Goal: Task Accomplishment & Management: Manage account settings

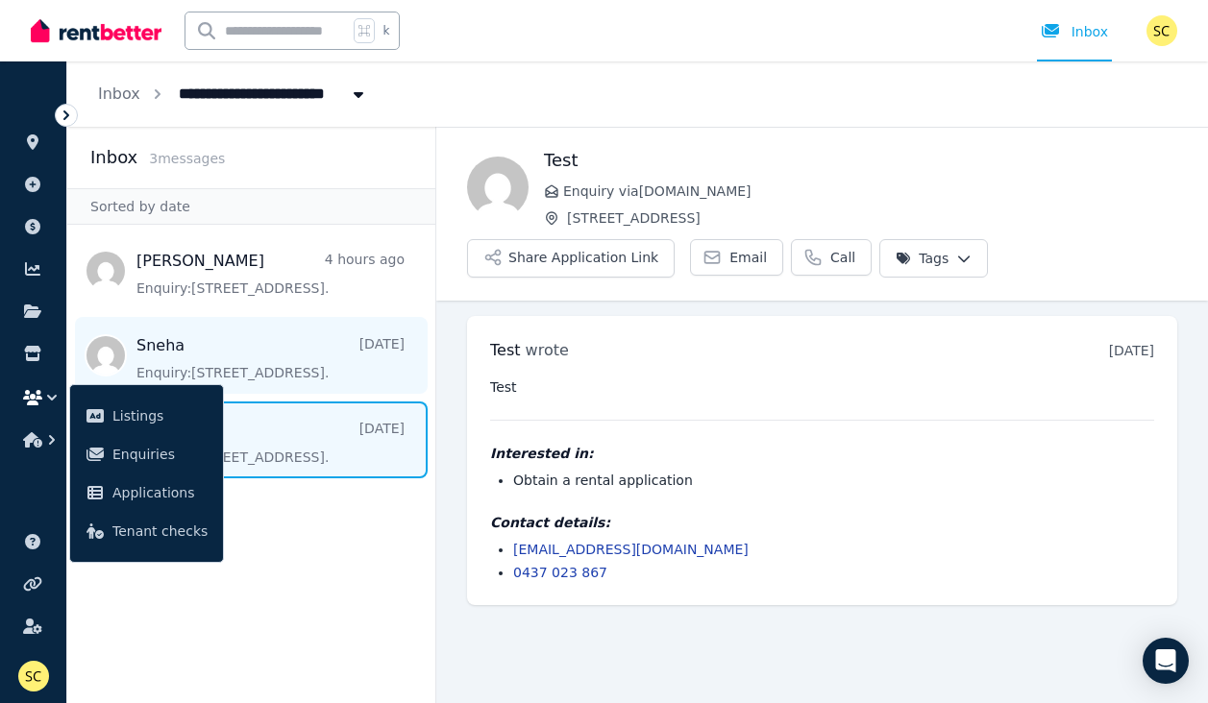
click at [304, 375] on span "Message list" at bounding box center [251, 355] width 368 height 77
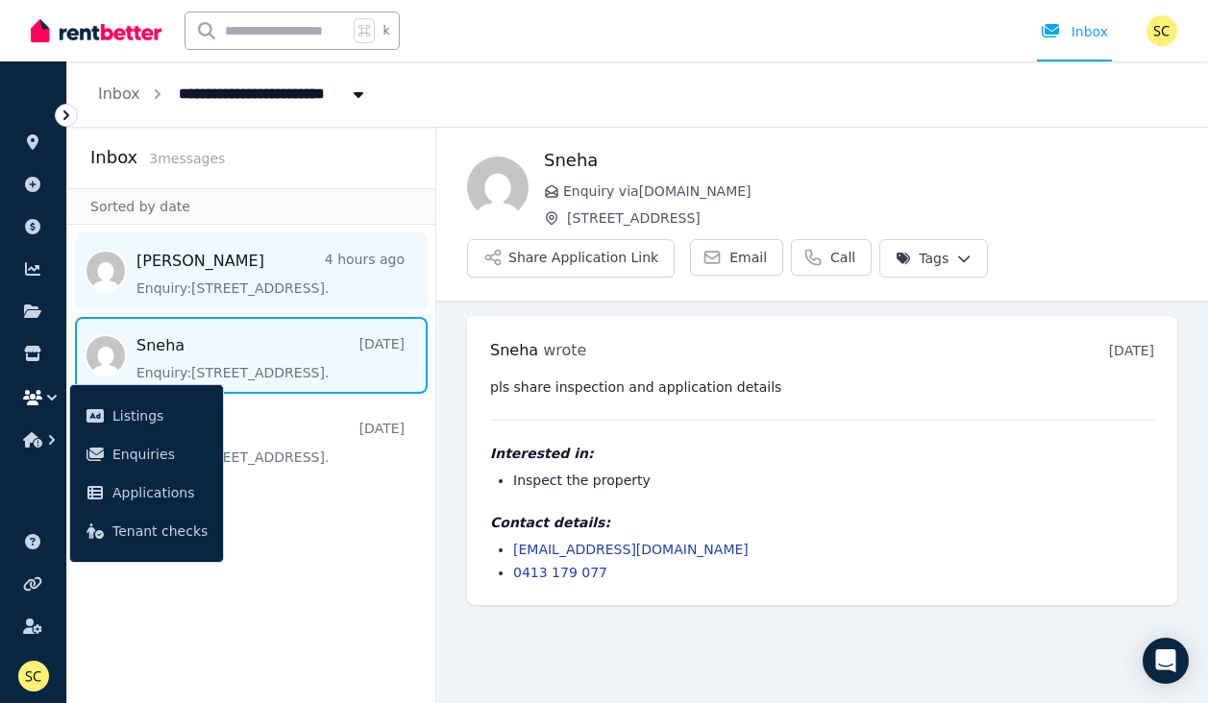
click at [312, 296] on span "Message list" at bounding box center [251, 271] width 368 height 77
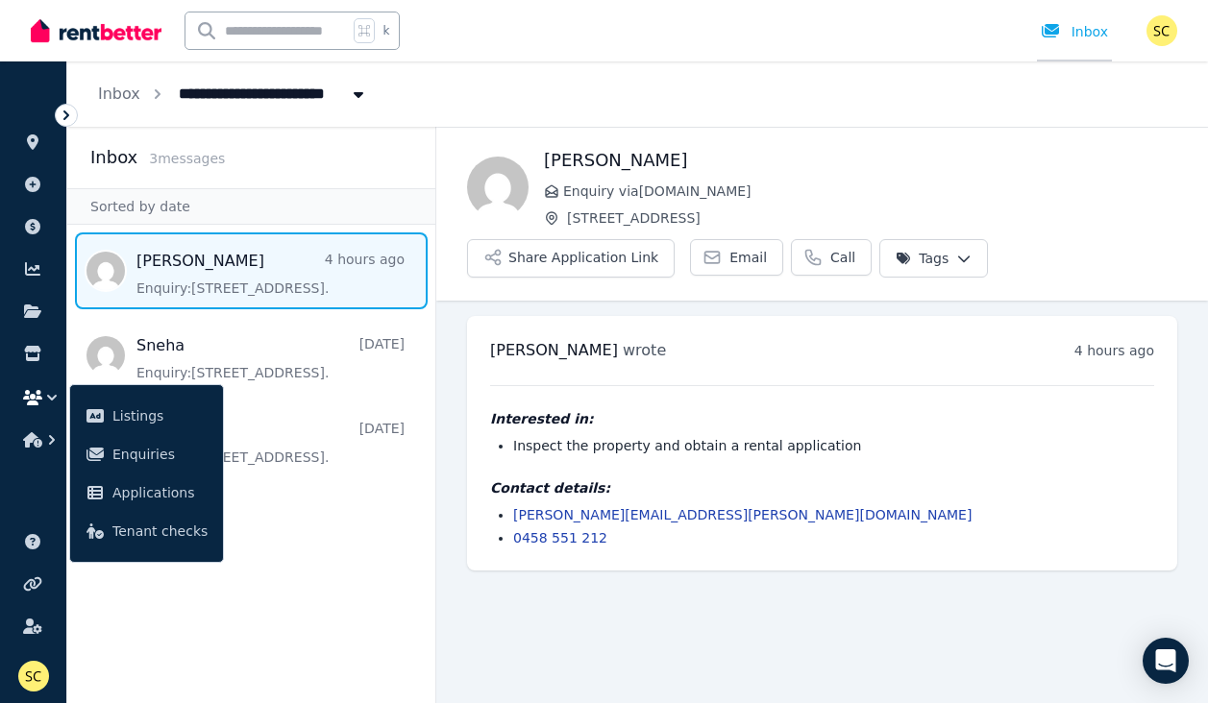
click at [1094, 31] on div "Inbox" at bounding box center [1074, 31] width 67 height 19
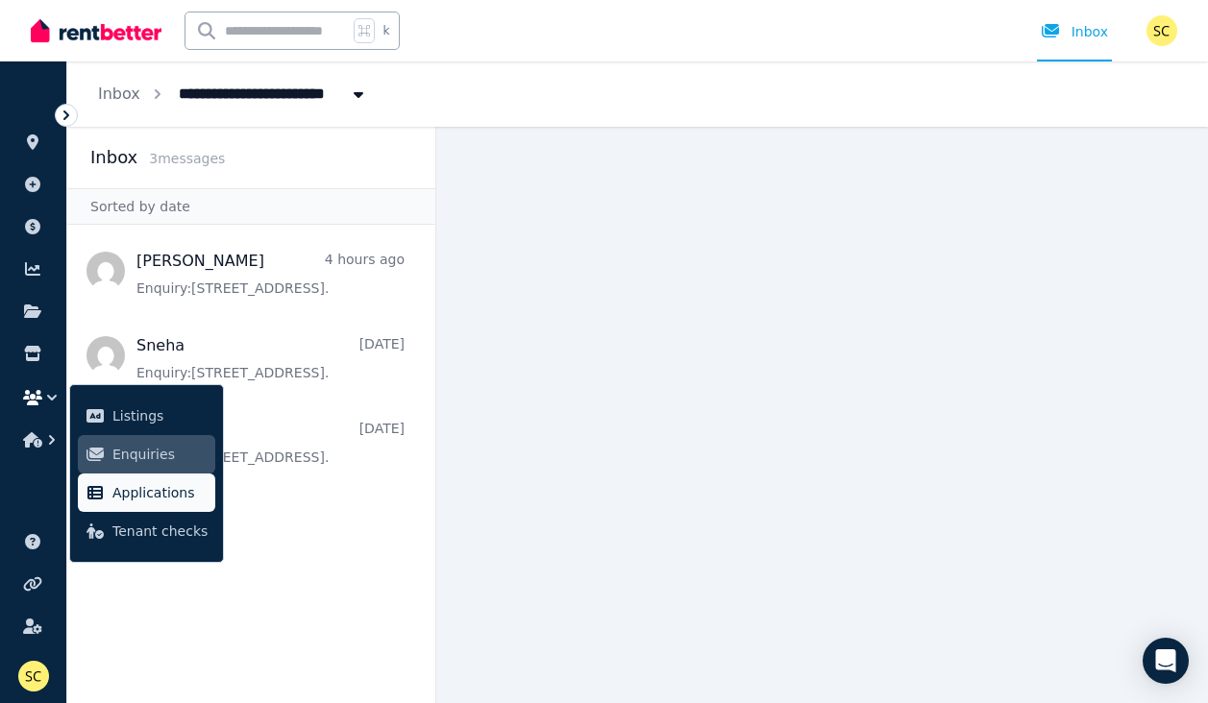
click at [135, 490] on span "Applications" at bounding box center [159, 492] width 95 height 23
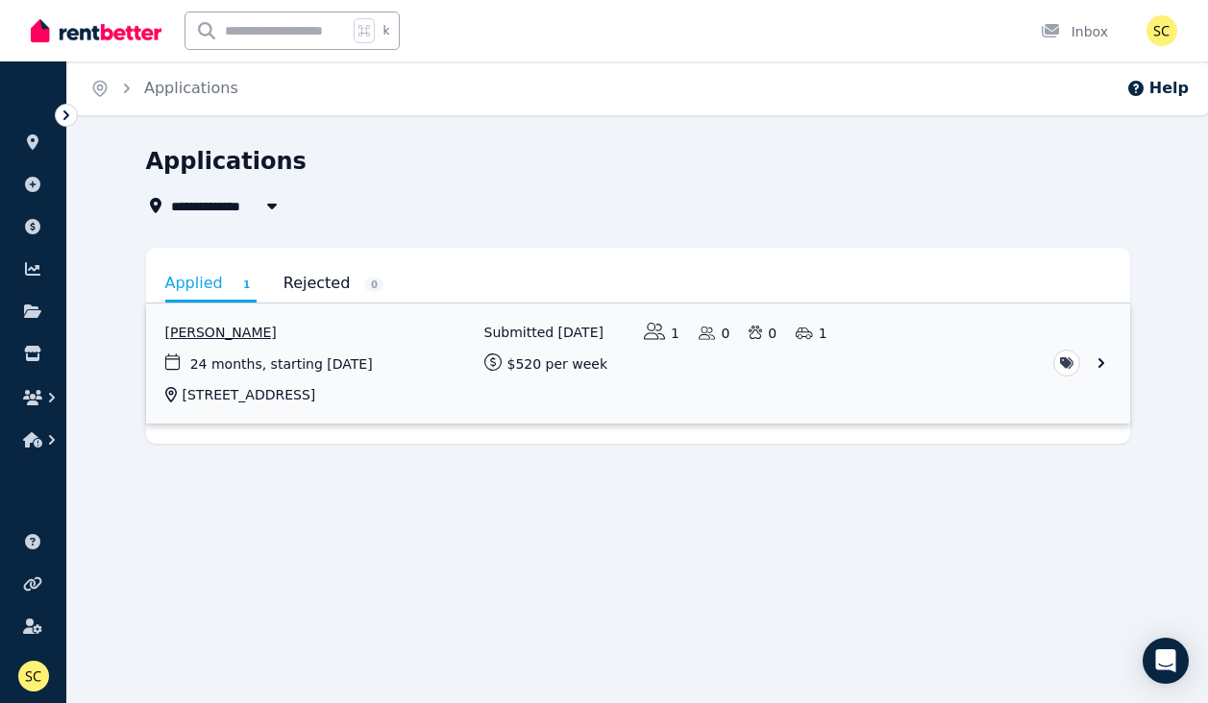
click at [1104, 360] on link "View application: Megan Stewart" at bounding box center [638, 364] width 984 height 120
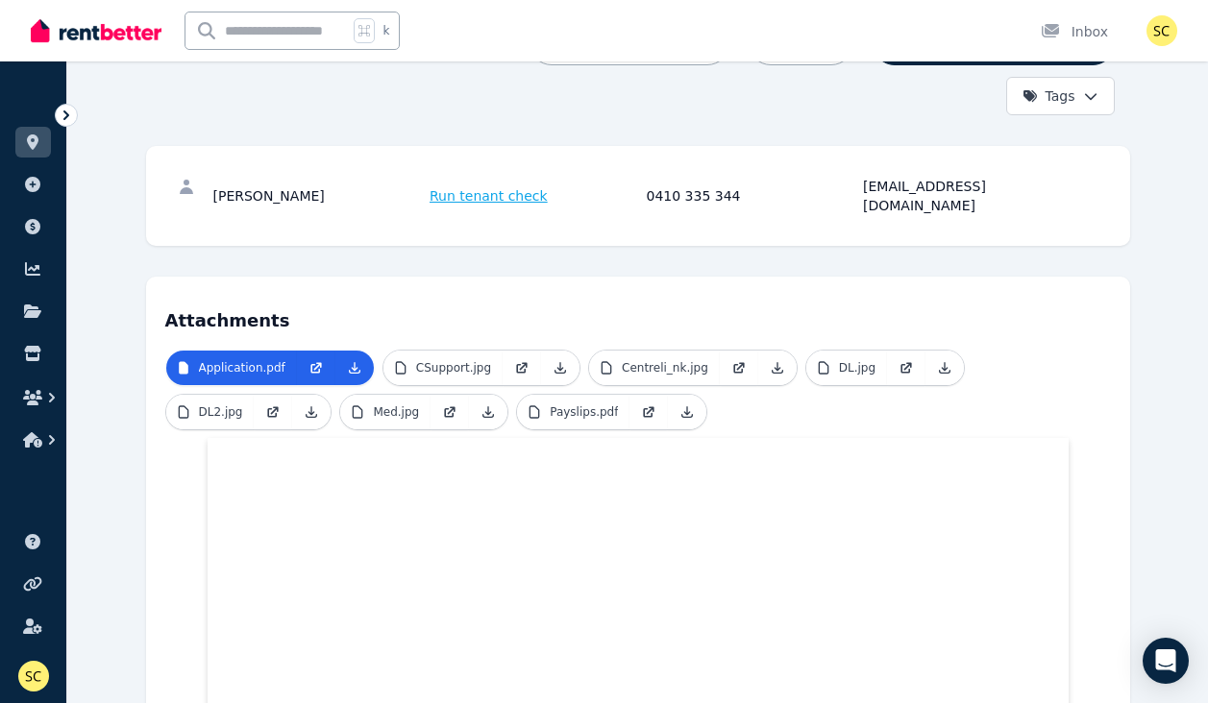
scroll to position [234, 0]
